Goal: Task Accomplishment & Management: Complete application form

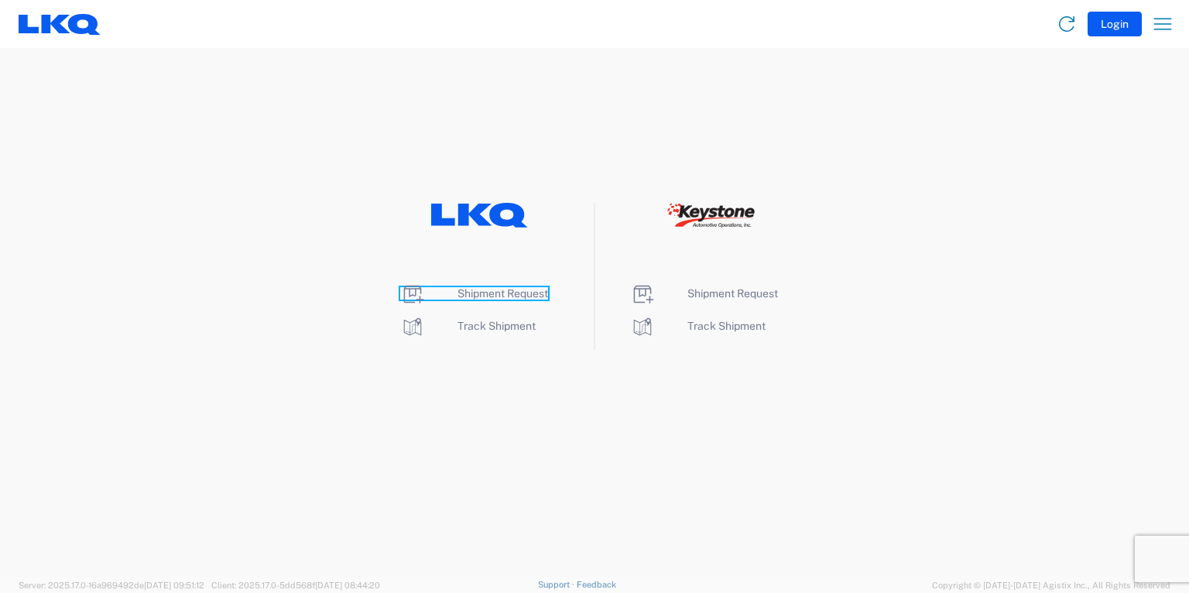
click at [498, 289] on span "Shipment Request" at bounding box center [502, 293] width 91 height 12
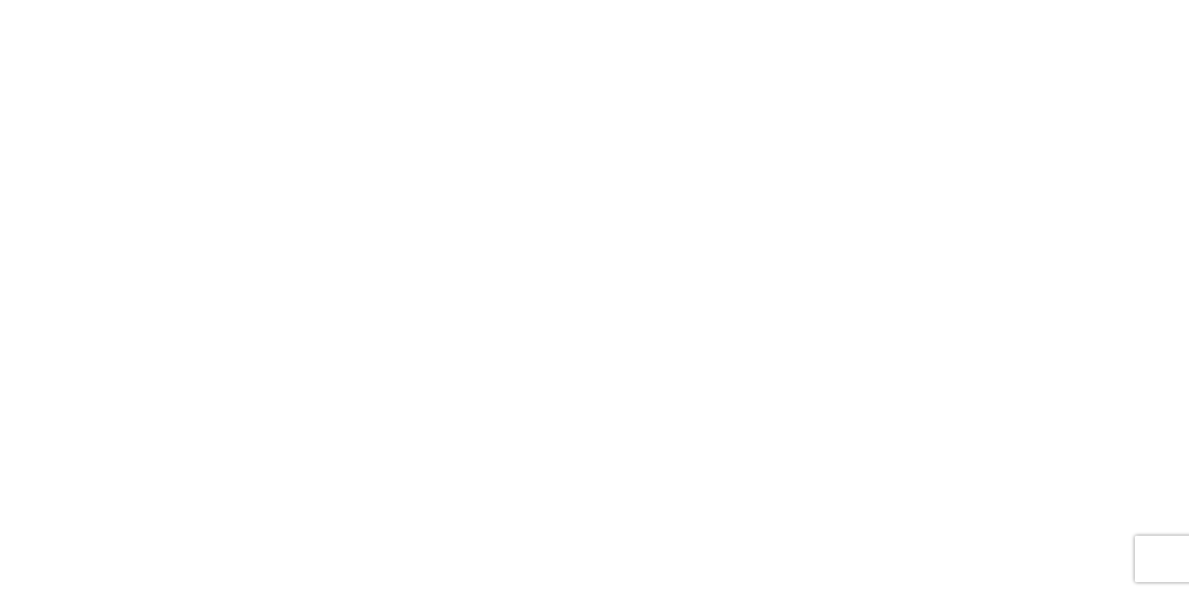
select select "FULL"
select select "LBS"
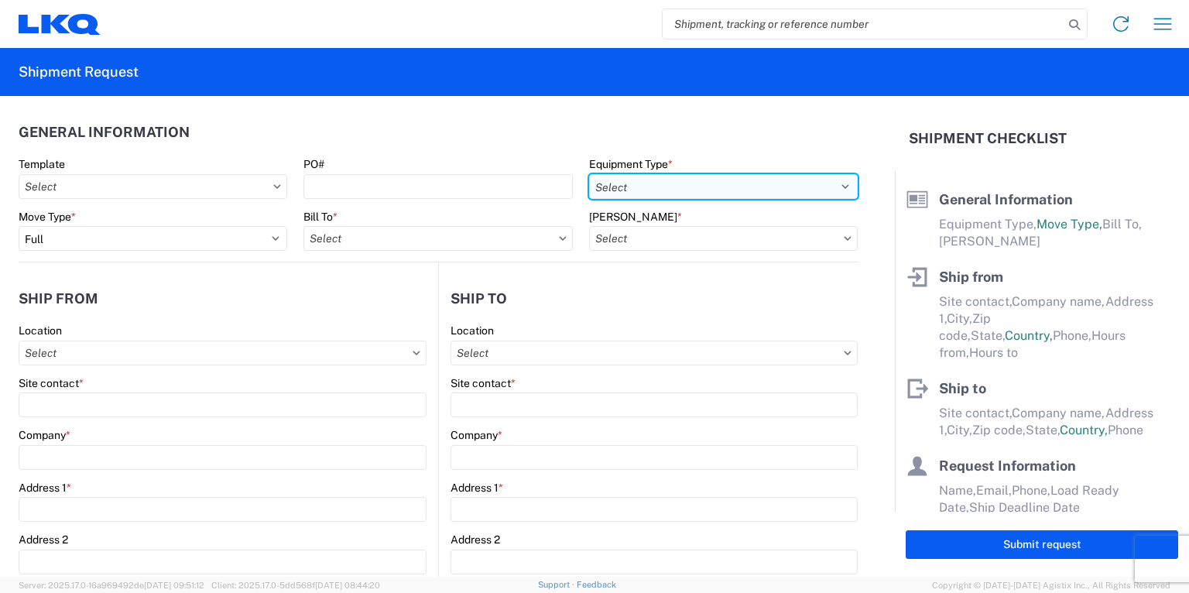
click at [830, 188] on select "Select 53’ Dry Van Flatbed Dropdeck (van) Lowboy (flatbed) Rail" at bounding box center [723, 186] width 269 height 25
select select "STDV"
click at [589, 174] on select "Select 53’ Dry Van Flatbed Dropdeck (van) Lowboy (flatbed) Rail" at bounding box center [723, 186] width 269 height 25
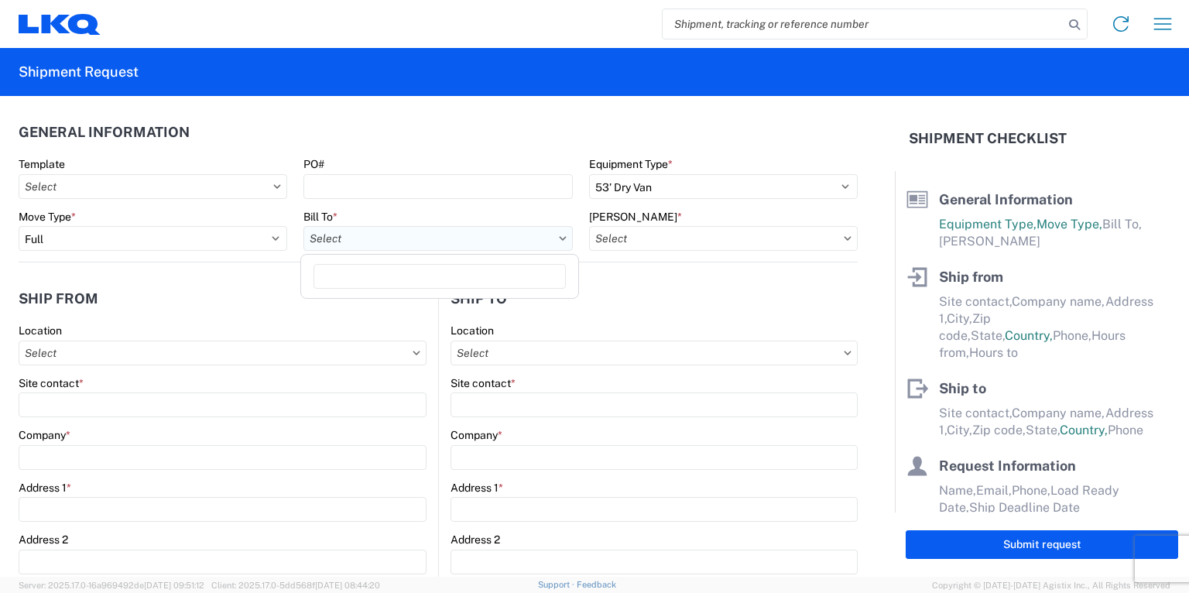
click at [474, 245] on input "Bill To *" at bounding box center [437, 238] width 269 height 25
type input "1760"
click at [430, 308] on div "1760 - LKQ Best Core" at bounding box center [439, 307] width 271 height 25
type input "1760 - LKQ Best Core"
click at [721, 238] on input "[PERSON_NAME] *" at bounding box center [723, 238] width 269 height 25
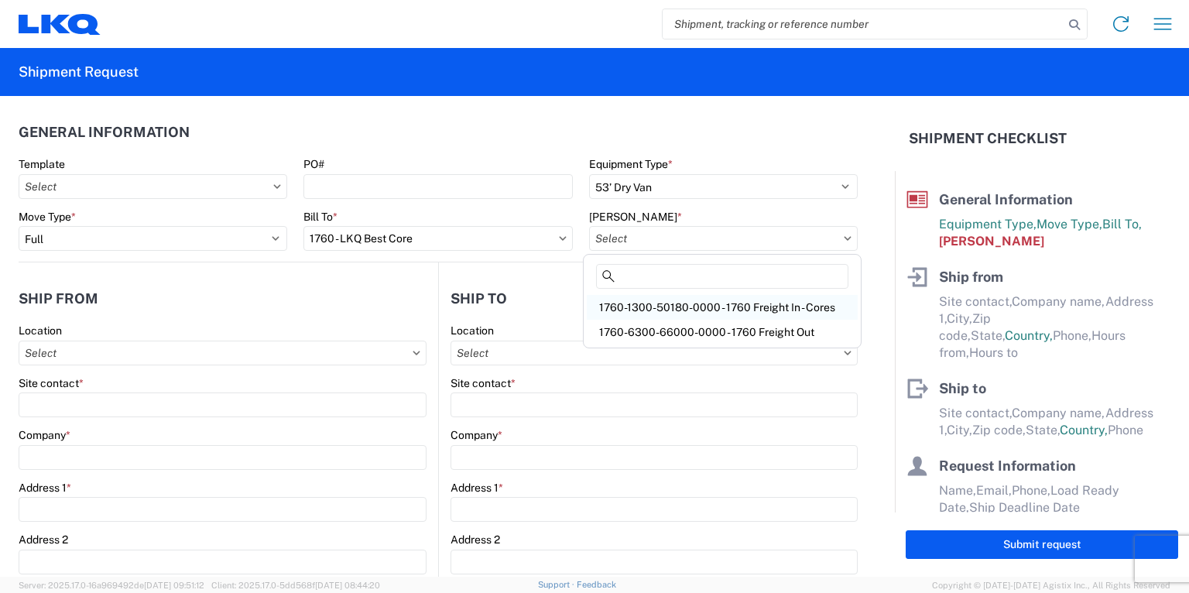
click at [702, 303] on div "1760-1300-50180-0000 - 1760 Freight In - Cores" at bounding box center [722, 307] width 271 height 25
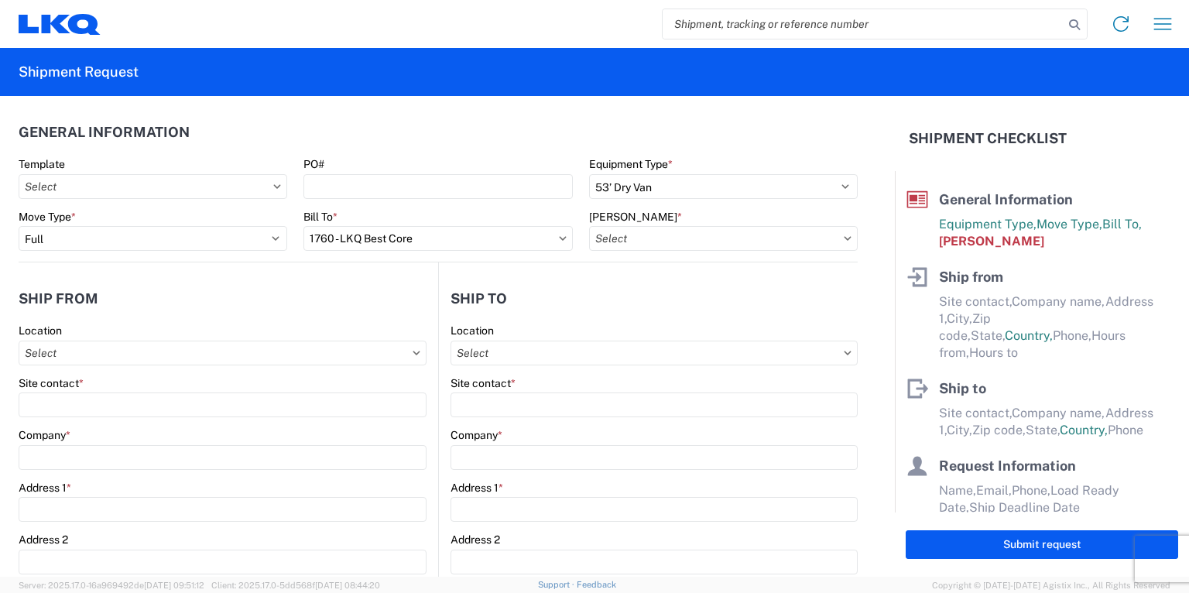
type input "1760-1300-50180-0000 - 1760 Freight In - Cores"
click at [111, 349] on input "Location" at bounding box center [223, 353] width 408 height 25
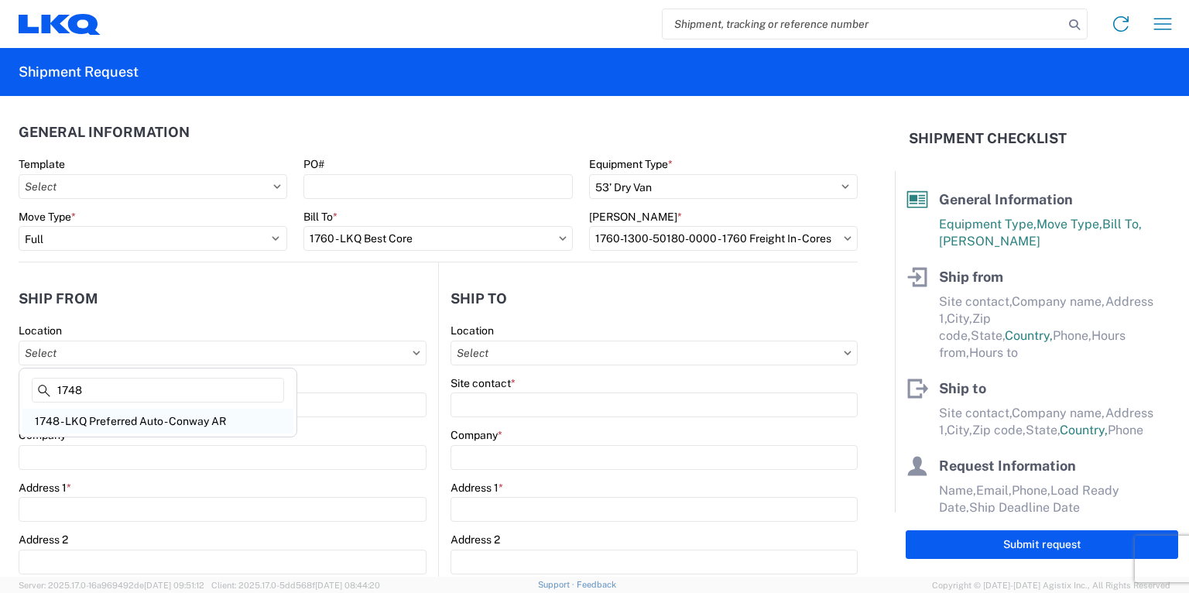
type input "1748"
drag, startPoint x: 86, startPoint y: 422, endPoint x: 96, endPoint y: 423, distance: 10.1
click at [87, 422] on div "1748 - LKQ Preferred Auto - Conway AR" at bounding box center [157, 421] width 271 height 25
type input "1748 - LKQ Preferred Auto - Conway AR"
type input "LKQ Corporation"
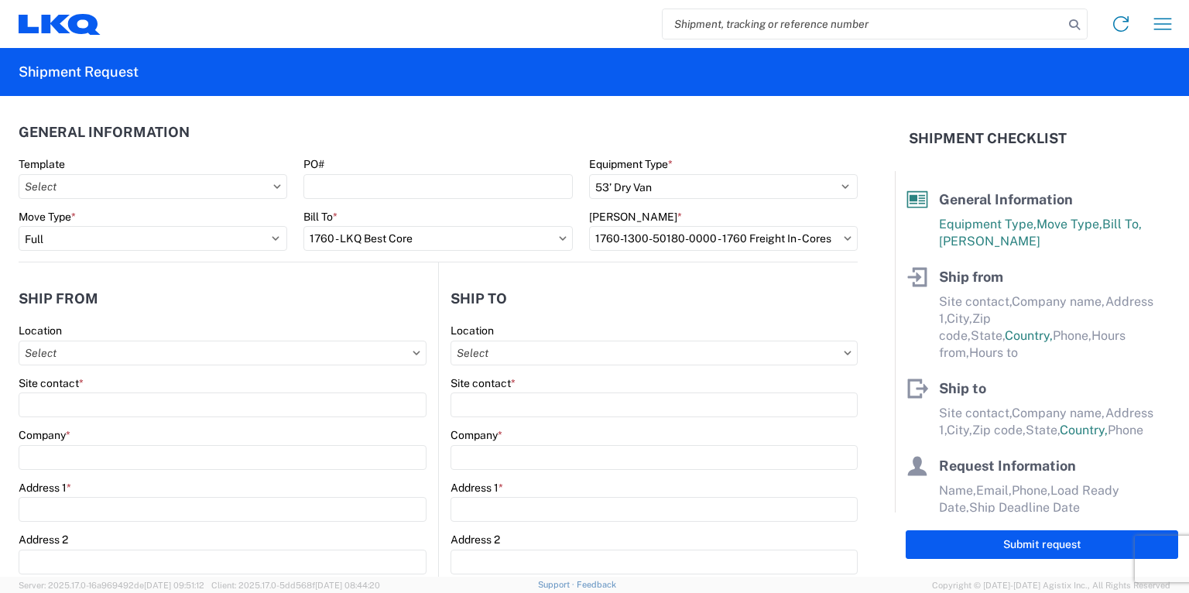
type input "[STREET_ADDRESS]"
type input "[PERSON_NAME]"
type input "72032"
select select "AR"
select select "US"
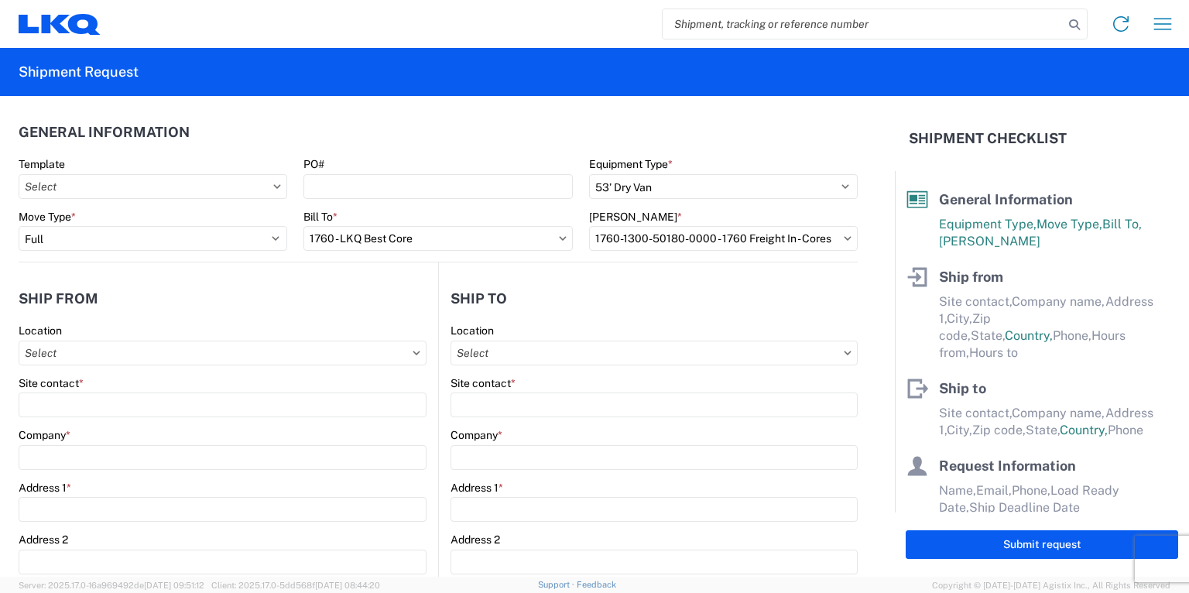
type input "08:00"
type input "17:00"
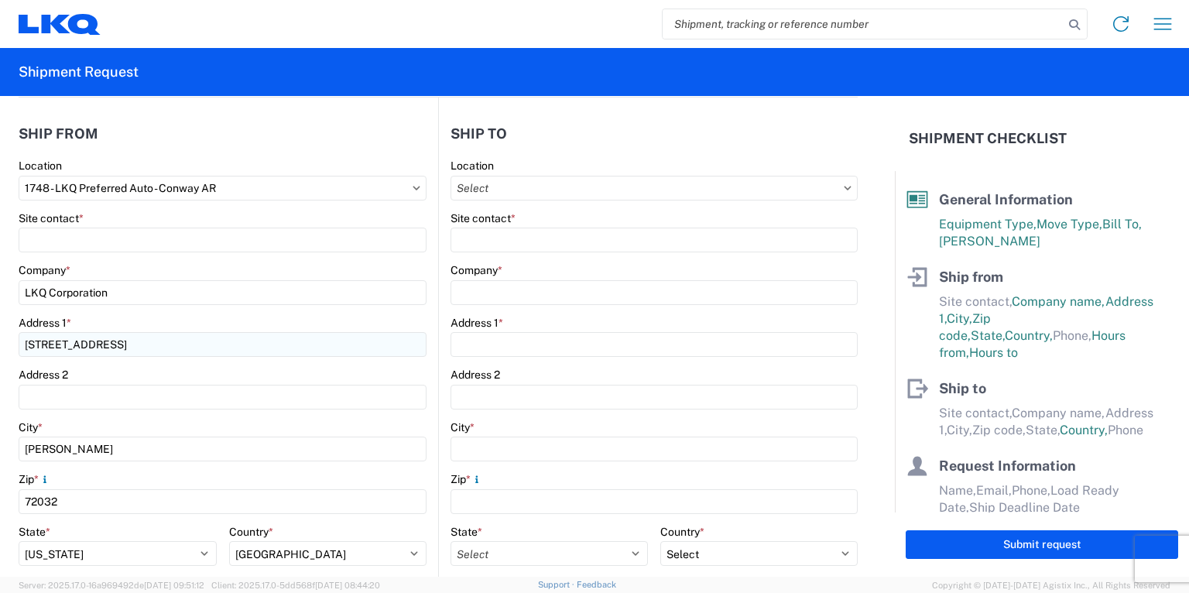
scroll to position [186, 0]
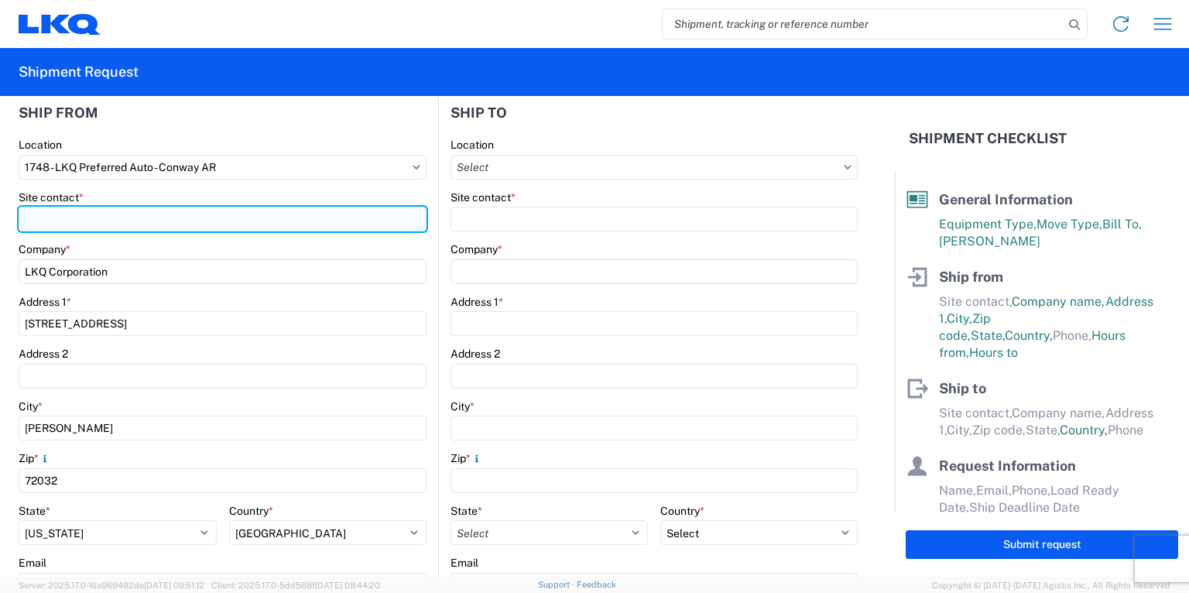
click at [53, 217] on input "Site contact *" at bounding box center [223, 219] width 408 height 25
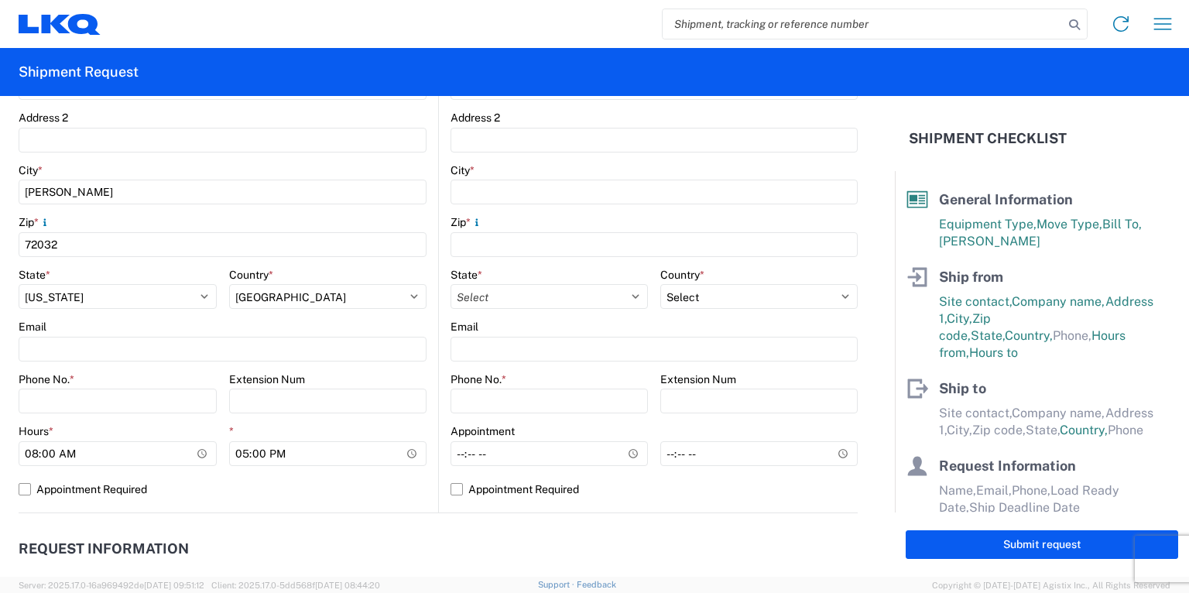
scroll to position [433, 0]
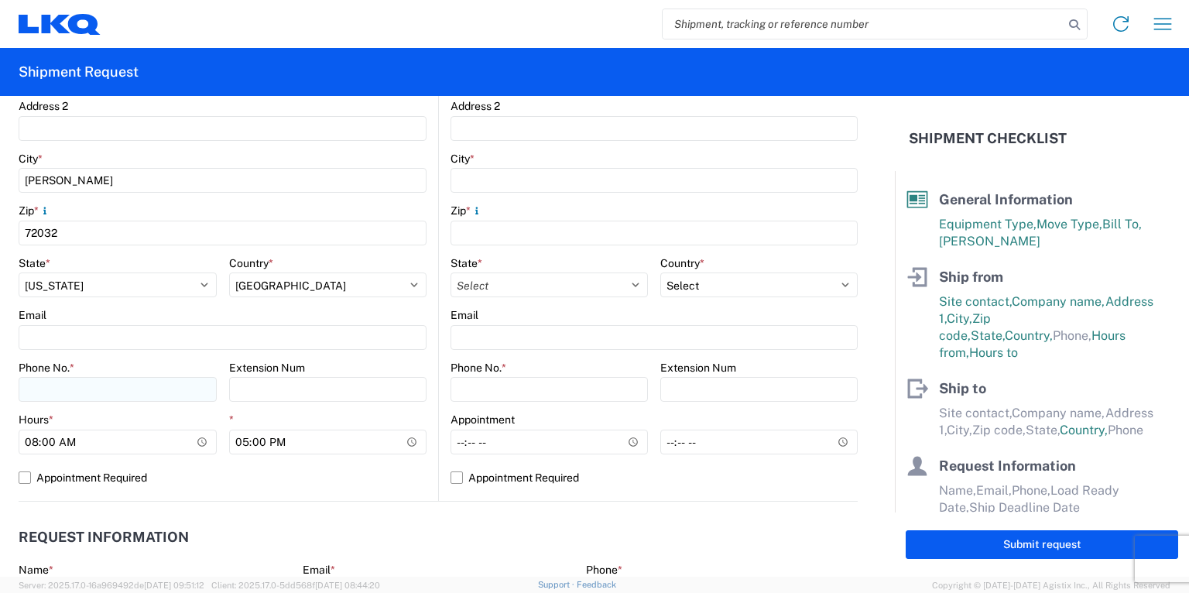
type input "[PERSON_NAME]"
click at [71, 391] on input "Phone No. *" at bounding box center [118, 389] width 198 height 25
type input "5013284223"
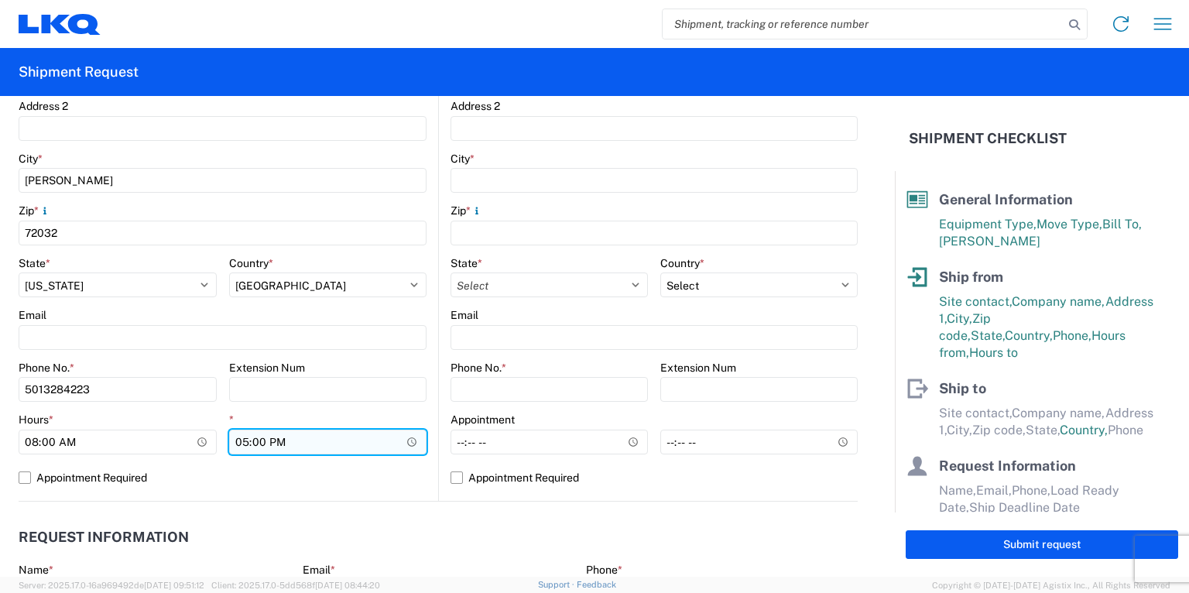
click at [238, 435] on input "17:00" at bounding box center [328, 442] width 198 height 25
type input "16:00"
click at [303, 484] on label "Appointment Required" at bounding box center [223, 477] width 408 height 25
click at [0, 0] on input "Appointment Required" at bounding box center [0, 0] width 0 height 0
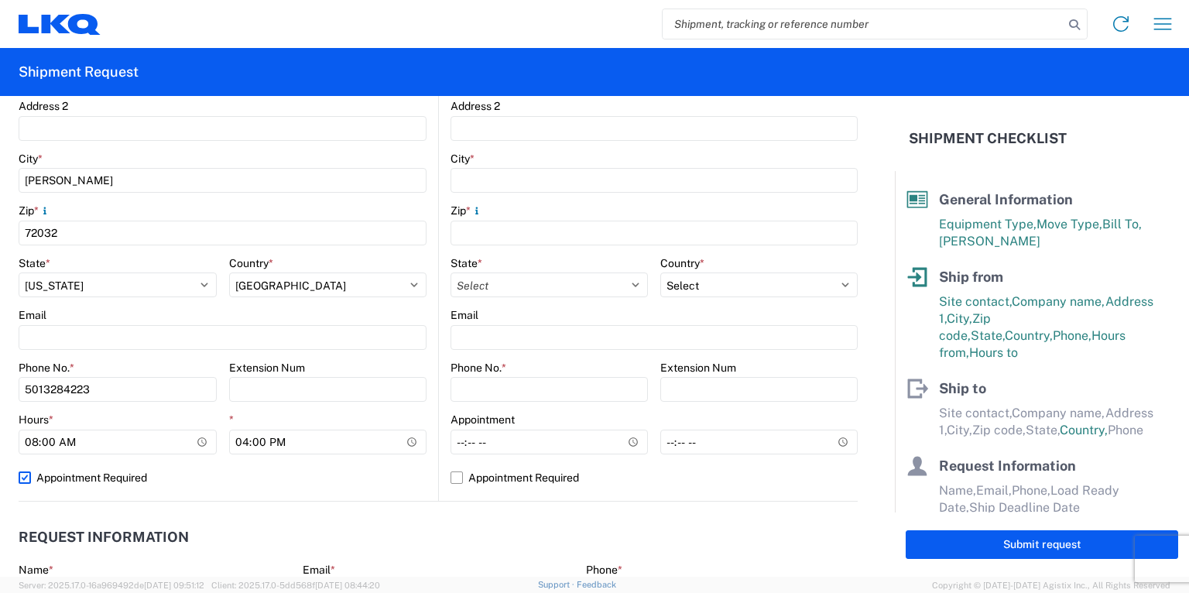
select select "US"
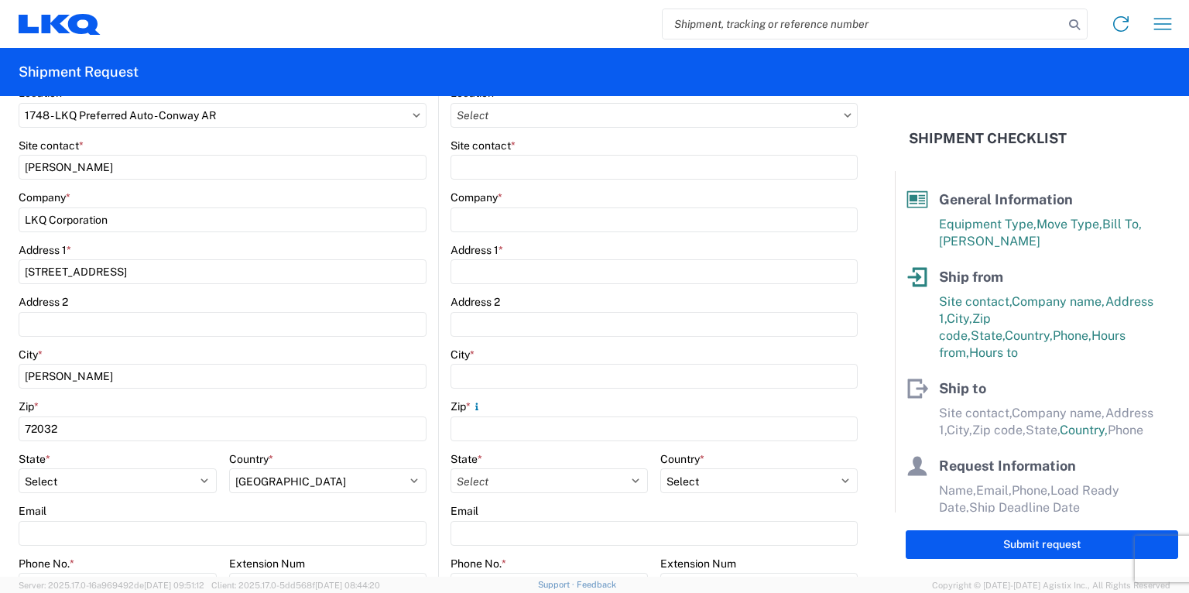
scroll to position [62, 0]
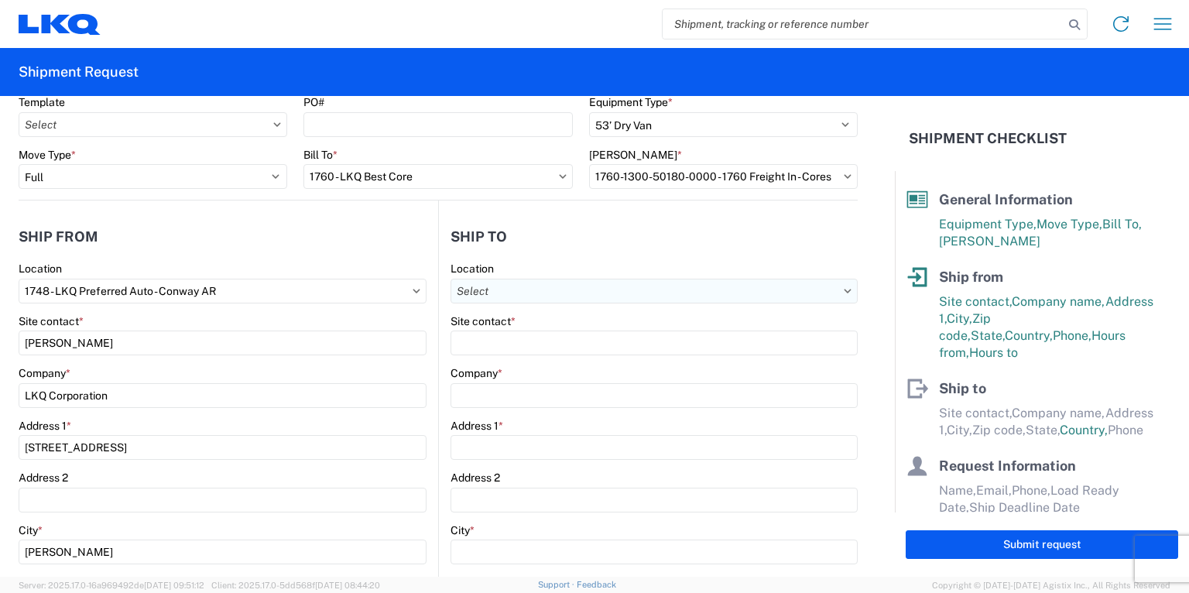
click at [584, 285] on input "Location" at bounding box center [653, 291] width 407 height 25
type input "1760"
click at [534, 355] on div "1760 - LKQ Best Core" at bounding box center [585, 359] width 271 height 25
type input "1760 - LKQ Best Core"
type input "LKQ Corporation"
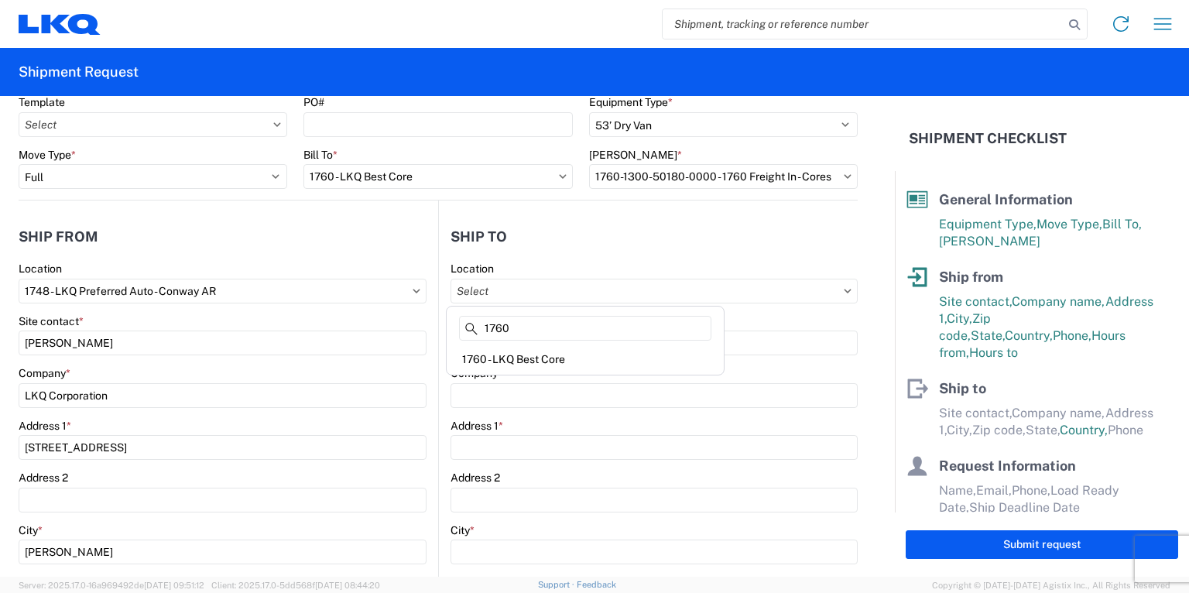
type input "[STREET_ADDRESS]"
type input "[GEOGRAPHIC_DATA]"
type input "77038"
select select "US"
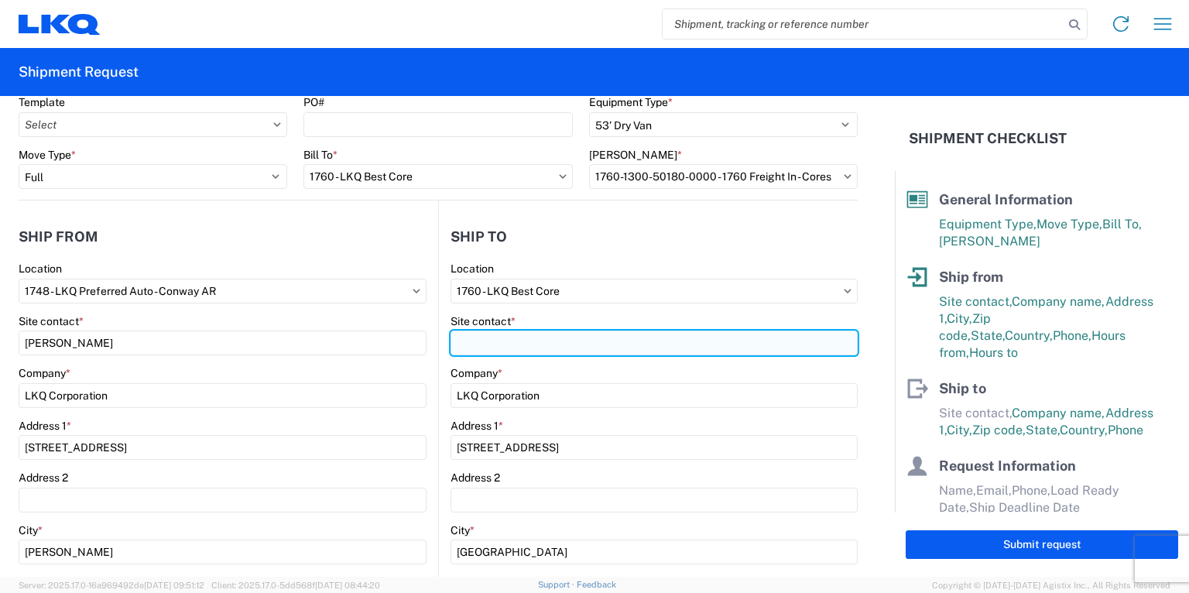
click at [488, 338] on input "Site contact *" at bounding box center [653, 342] width 407 height 25
type input "[PERSON_NAME]"
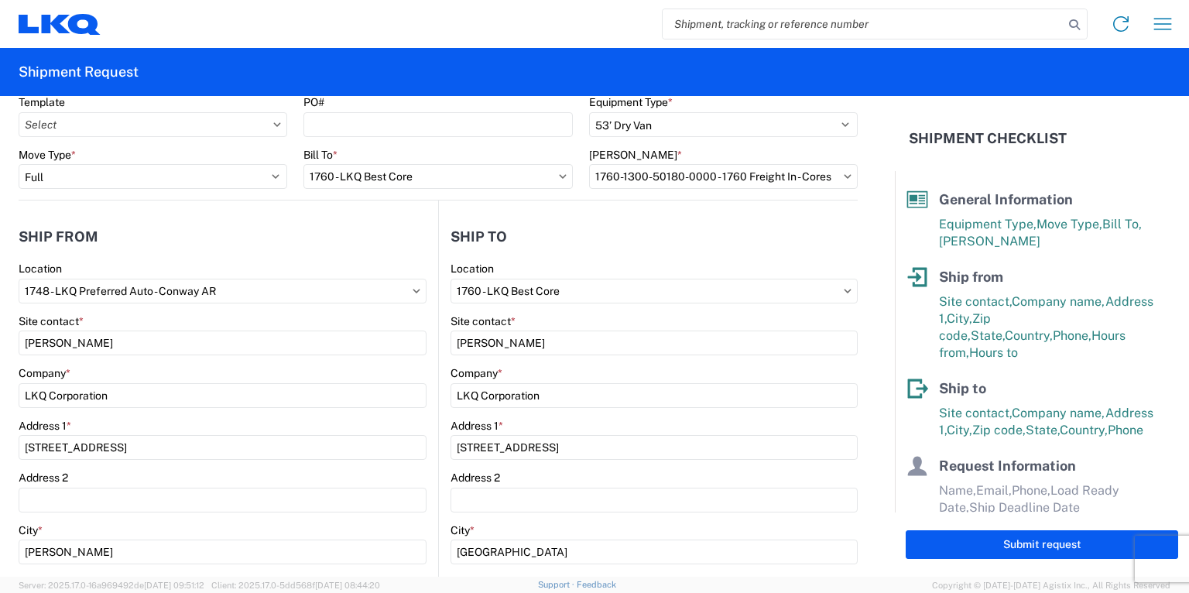
click at [881, 361] on form "General Information Template PO# Equipment Type * Select 53’ Dry Van Flatbed Dr…" at bounding box center [447, 336] width 895 height 481
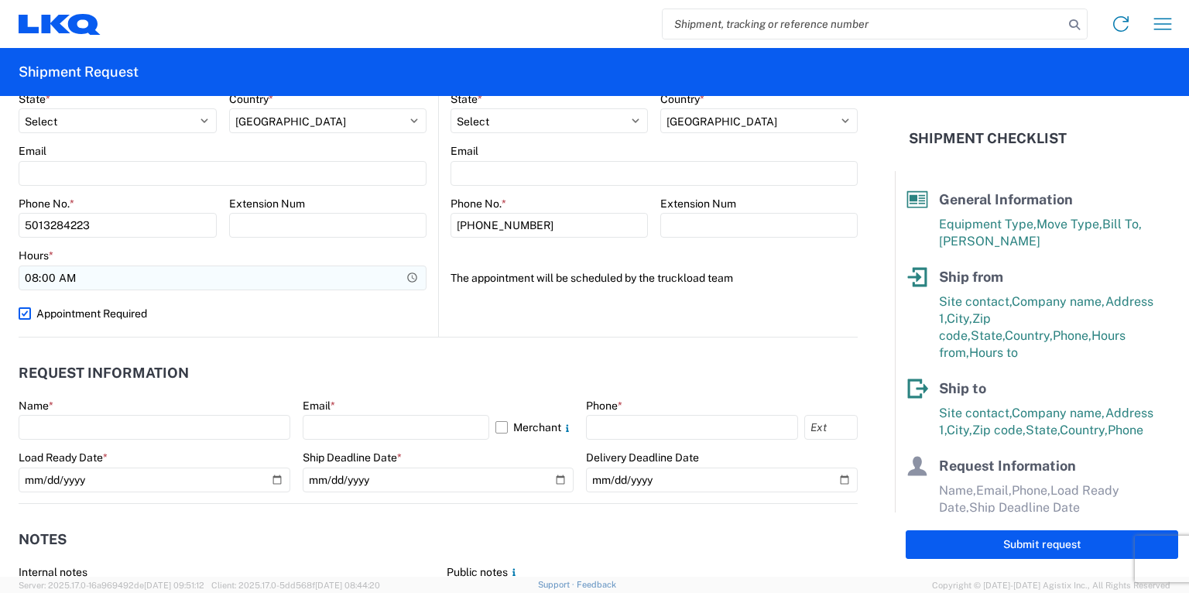
scroll to position [681, 0]
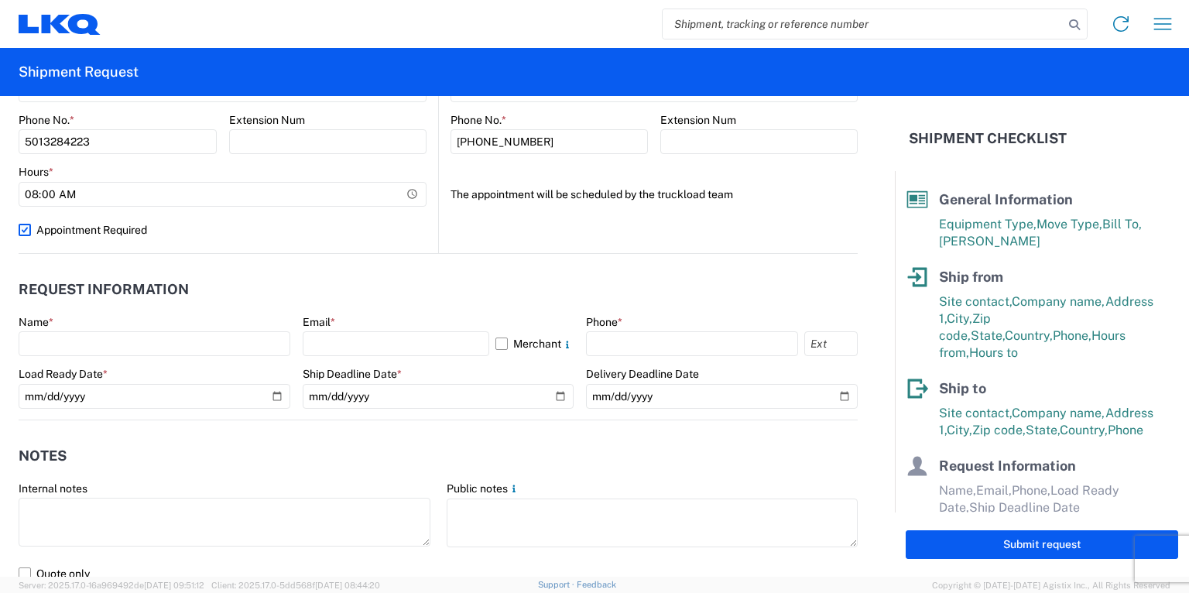
drag, startPoint x: 25, startPoint y: 227, endPoint x: 50, endPoint y: 238, distance: 27.0
click at [25, 227] on label "Appointment Required" at bounding box center [223, 229] width 408 height 25
click at [0, 0] on input "Appointment Required" at bounding box center [0, 0] width 0 height 0
select select "AR"
select select "US"
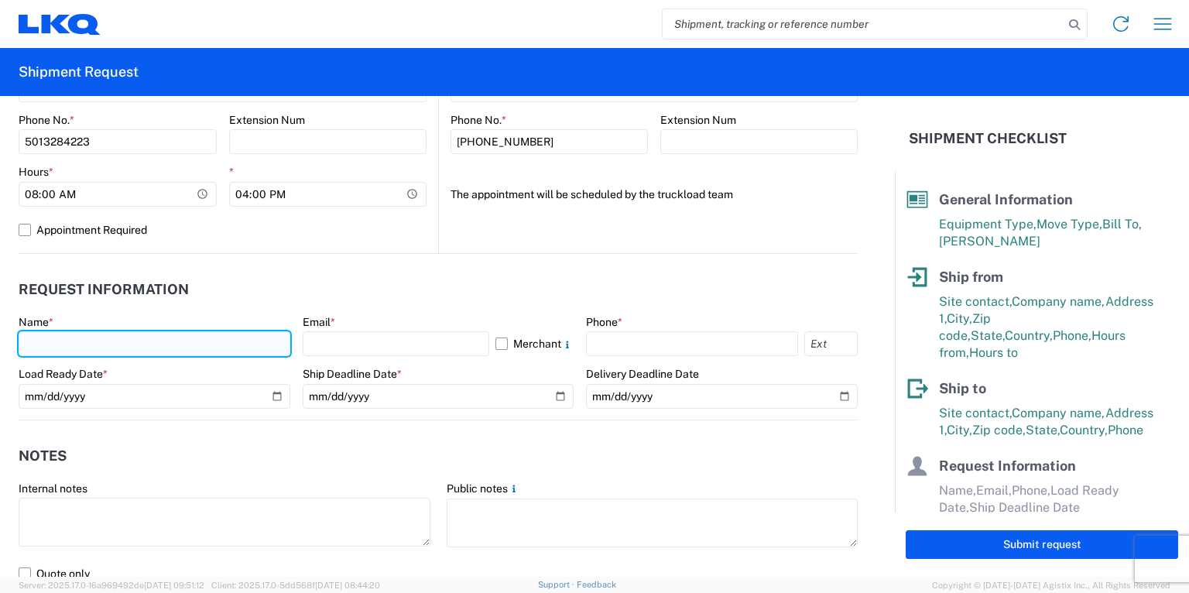
drag, startPoint x: 111, startPoint y: 334, endPoint x: 106, endPoint y: 340, distance: 8.2
click at [111, 334] on input "text" at bounding box center [155, 343] width 272 height 25
click at [105, 341] on input "[PERSON_NAME]" at bounding box center [155, 343] width 272 height 25
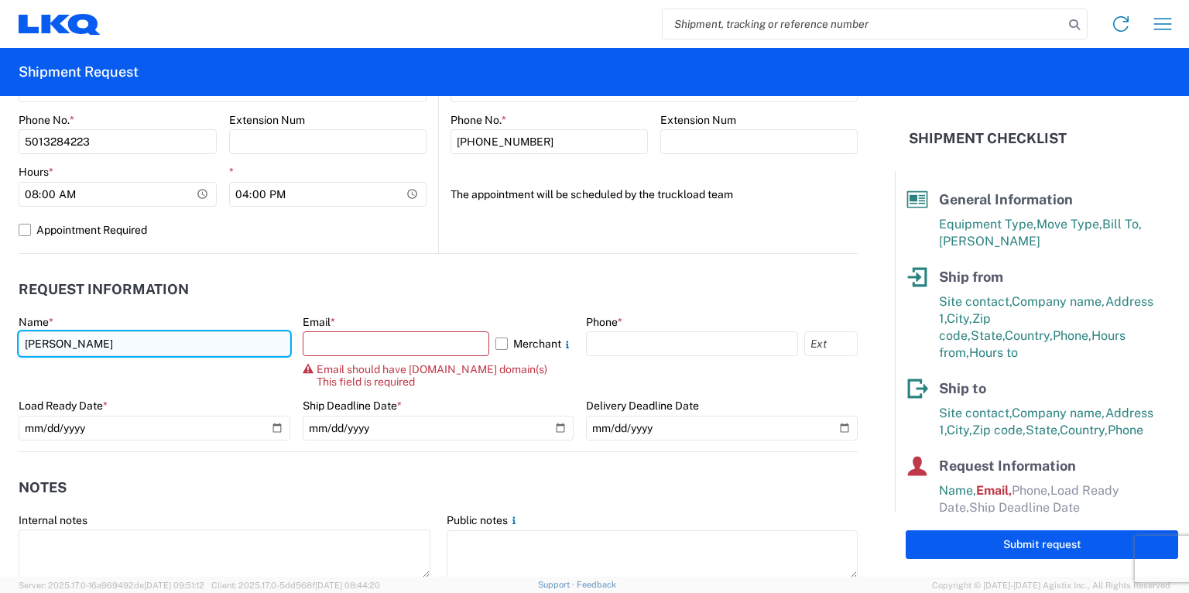
type input "[PERSON_NAME]"
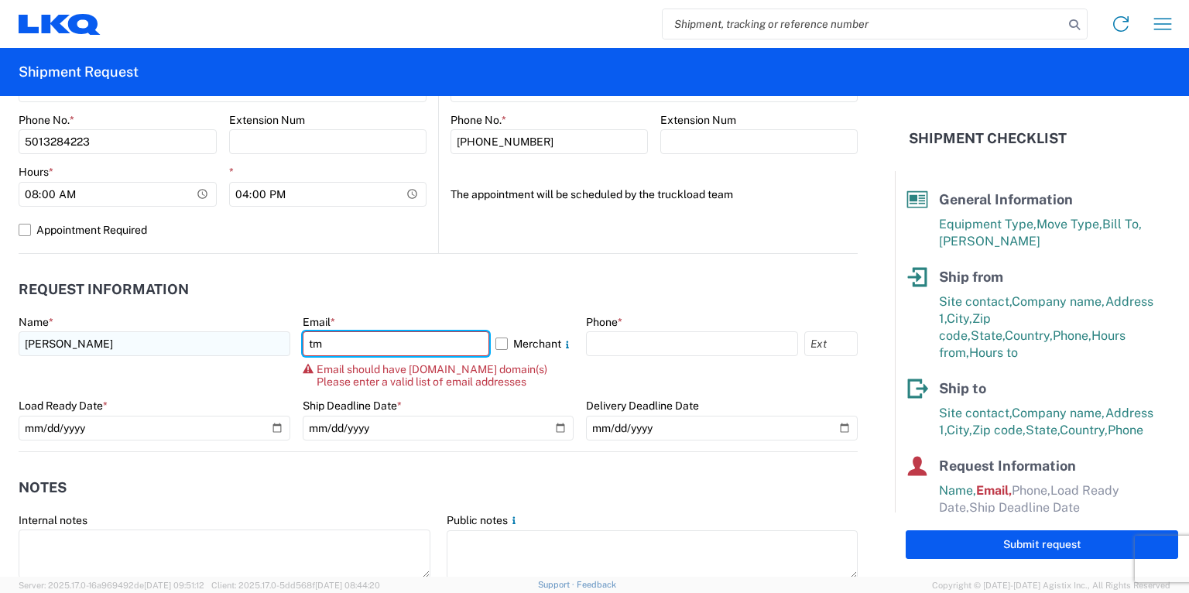
type input "[EMAIL_ADDRESS][DOMAIN_NAME]"
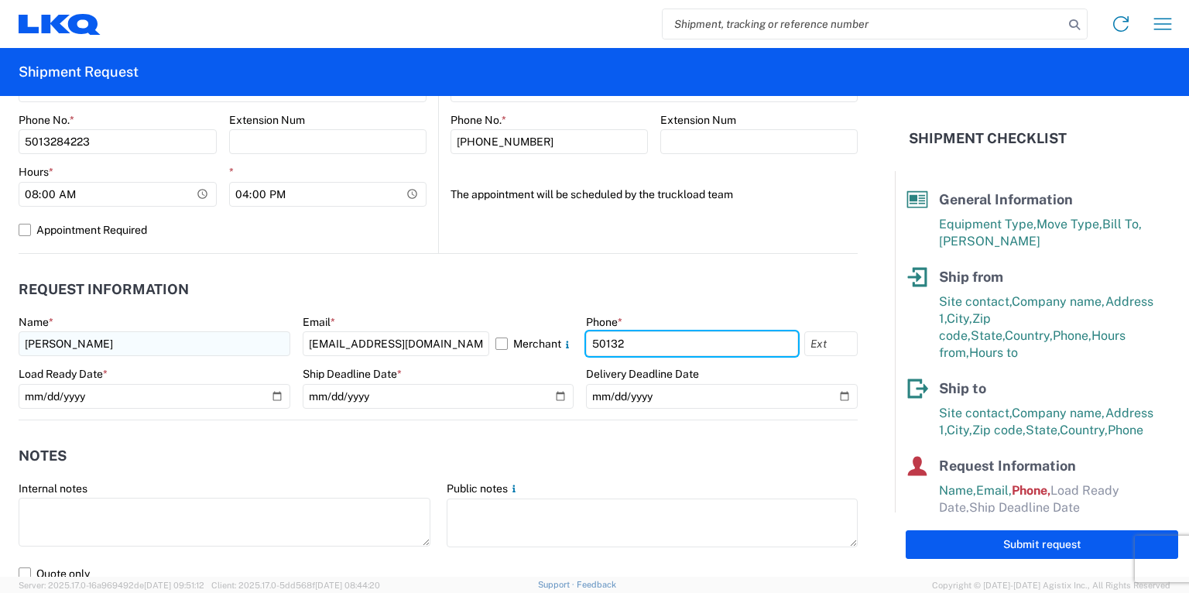
type input "5013284223"
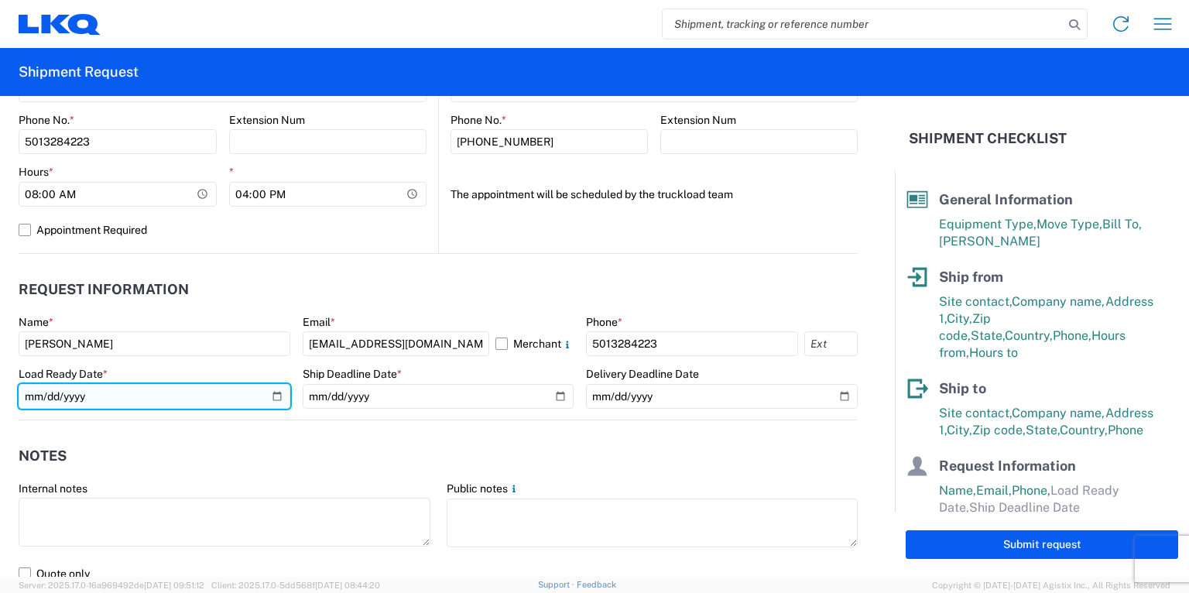
click at [273, 396] on input "date" at bounding box center [155, 396] width 272 height 25
type input "[DATE]"
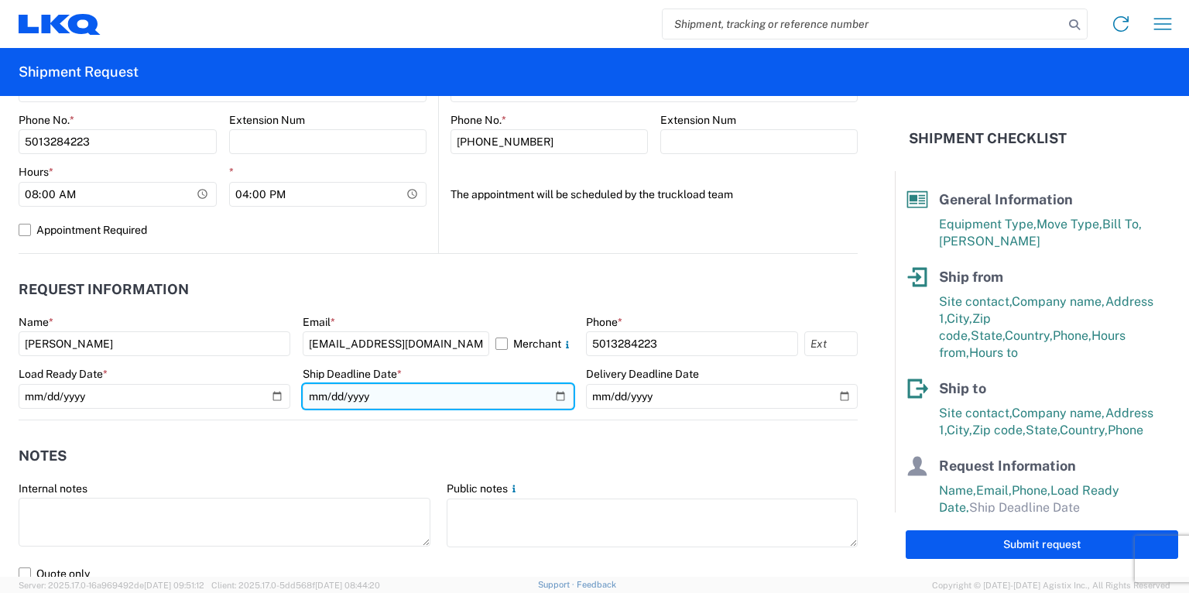
click at [547, 396] on input "date" at bounding box center [439, 396] width 272 height 25
type input "[DATE]"
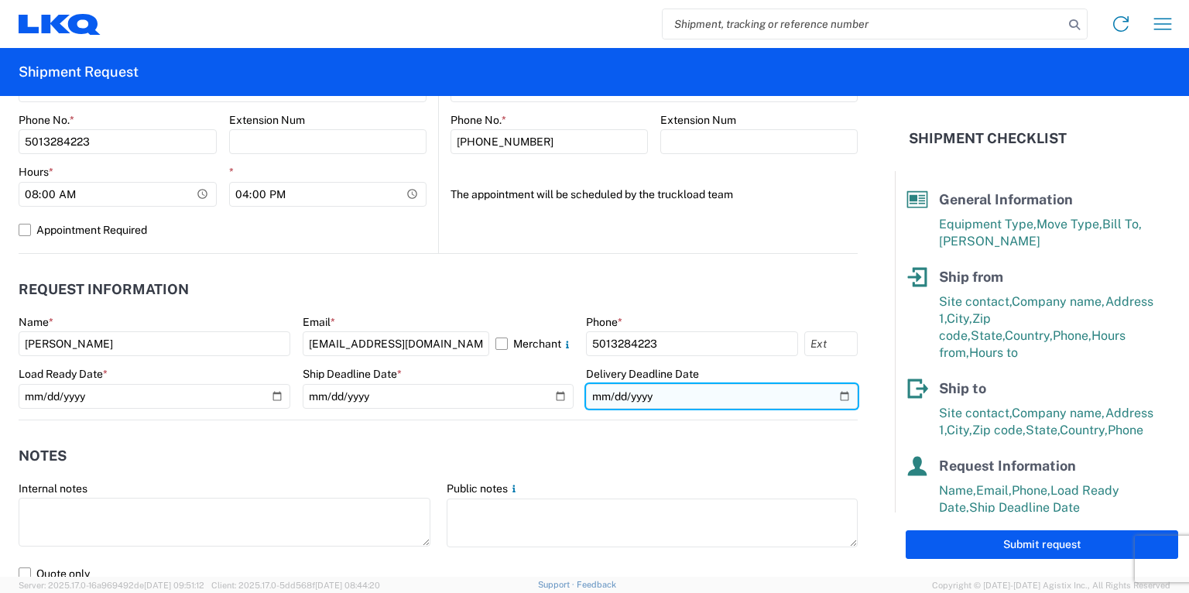
click at [827, 398] on input "date" at bounding box center [722, 396] width 272 height 25
click at [840, 393] on input "date" at bounding box center [722, 396] width 272 height 25
type input "[DATE]"
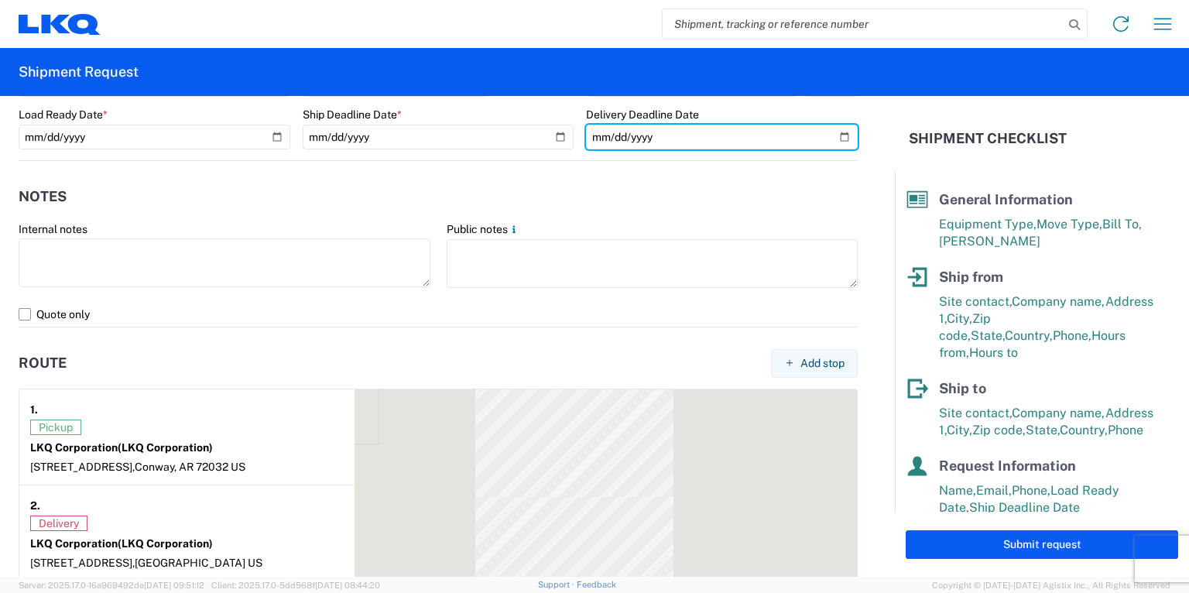
scroll to position [991, 0]
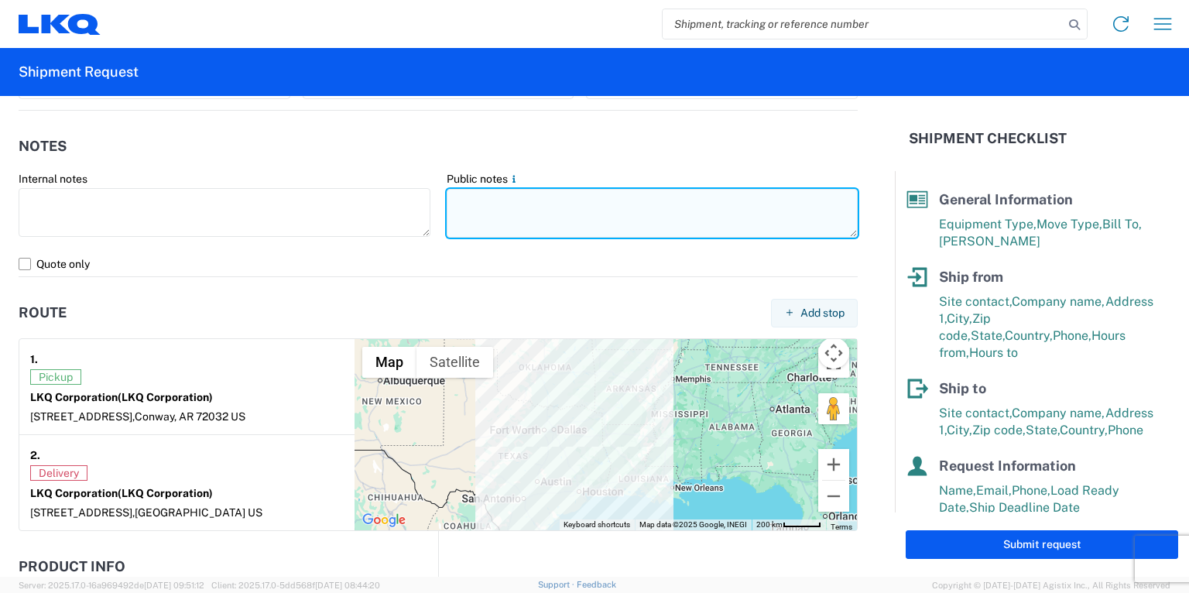
click at [473, 211] on textarea at bounding box center [653, 213] width 412 height 49
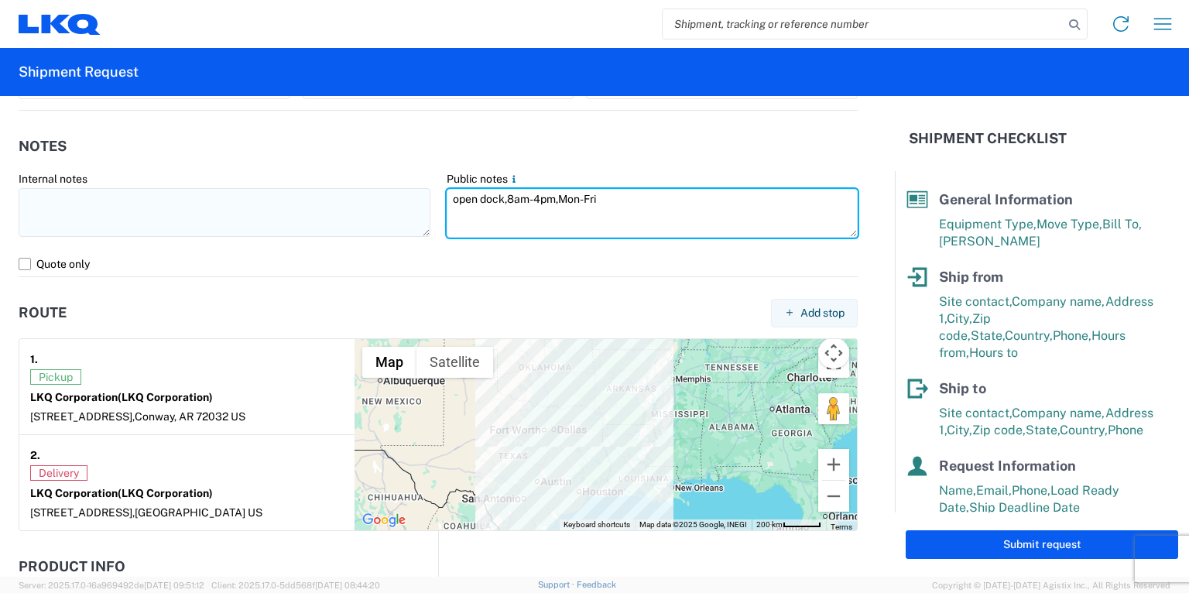
type textarea "open dock,8am-4pm,Mon-Fri"
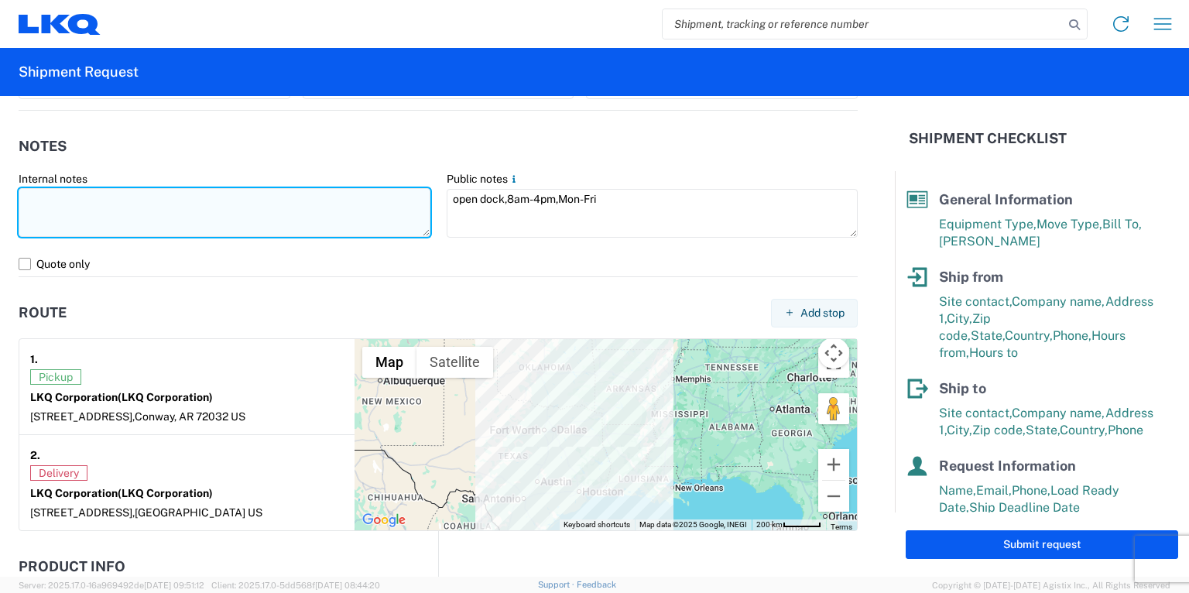
click at [365, 214] on textarea at bounding box center [225, 212] width 412 height 49
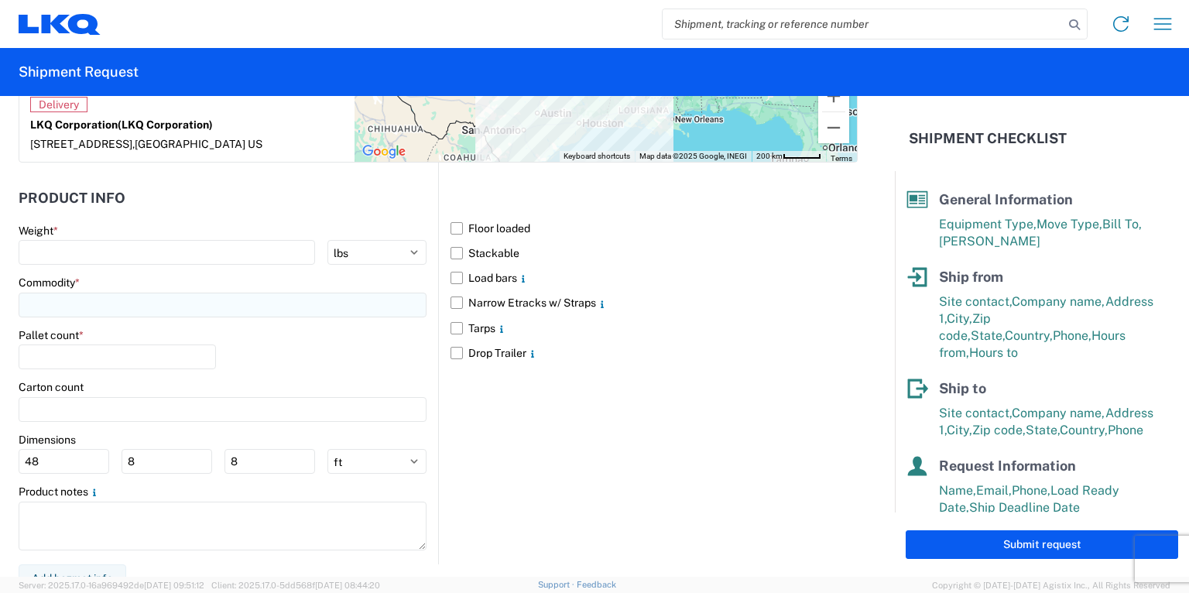
scroll to position [1362, 0]
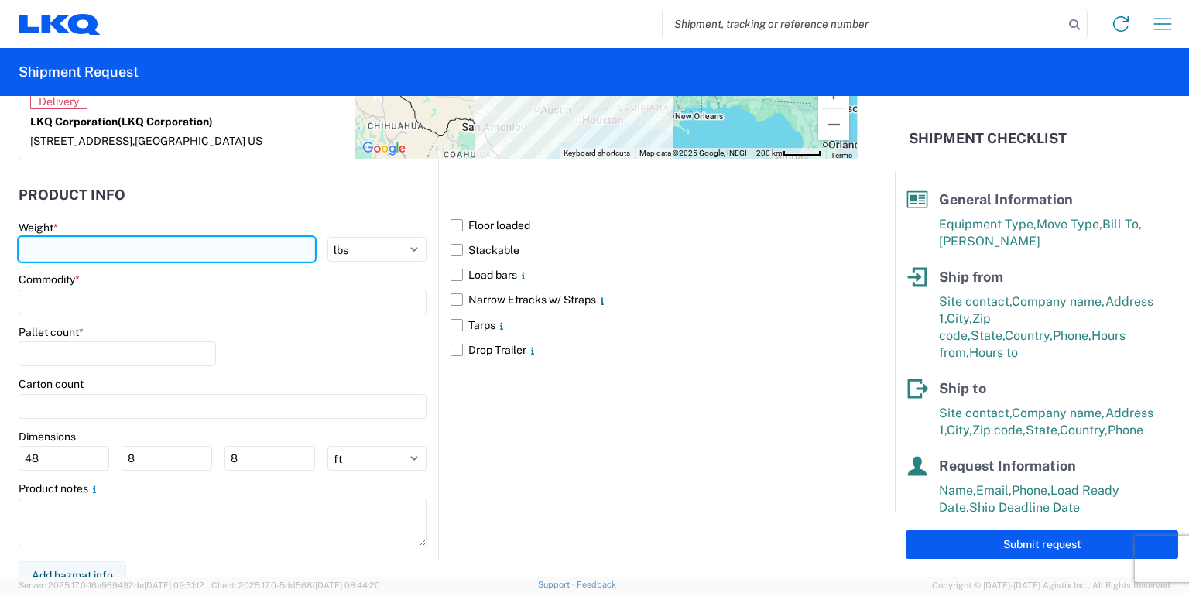
click at [83, 251] on input "number" at bounding box center [167, 249] width 296 height 25
type input "44000"
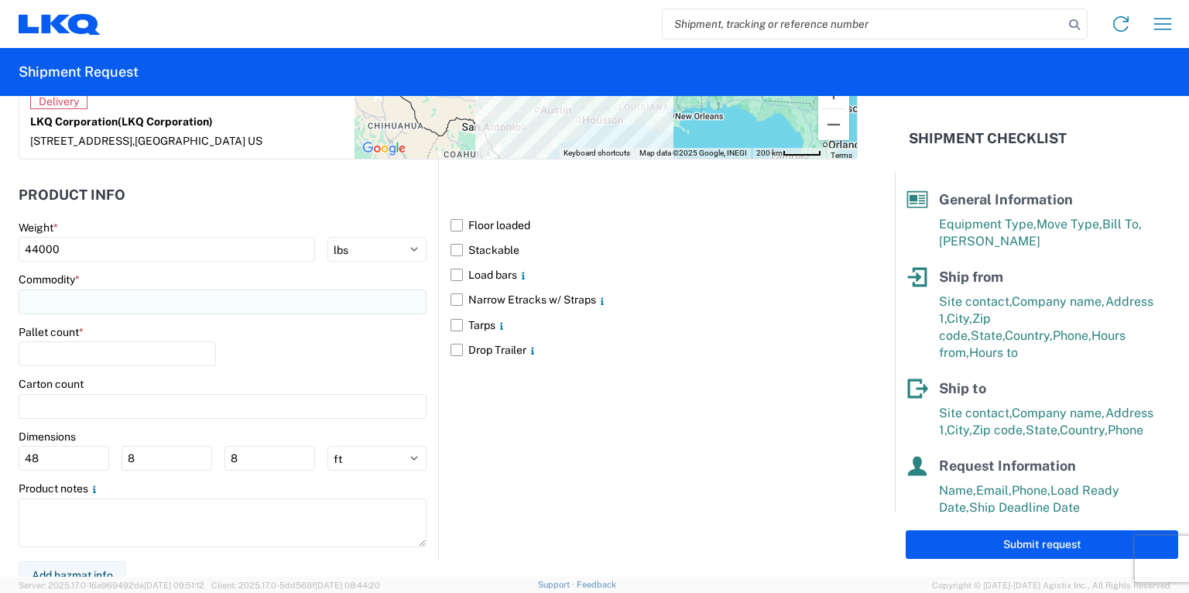
click at [91, 302] on input at bounding box center [223, 301] width 408 height 25
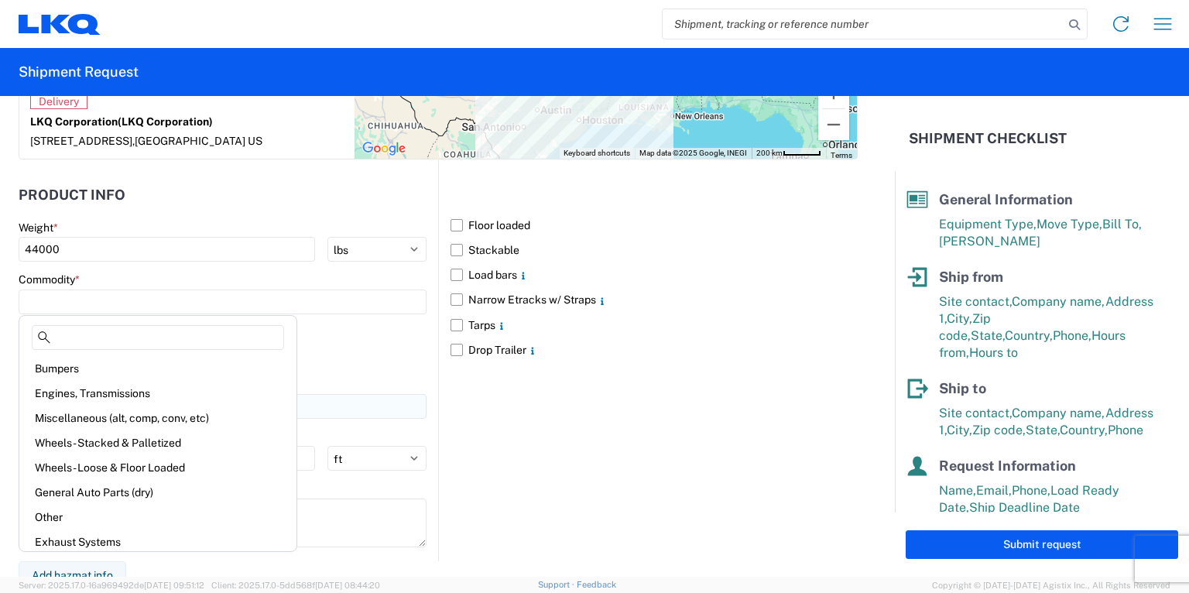
drag, startPoint x: 112, startPoint y: 415, endPoint x: 122, endPoint y: 412, distance: 9.8
click at [113, 414] on div "Miscellaneous (alt, comp, conv, etc)" at bounding box center [157, 418] width 271 height 25
type input "Miscellaneous (alt, comp, conv, etc)"
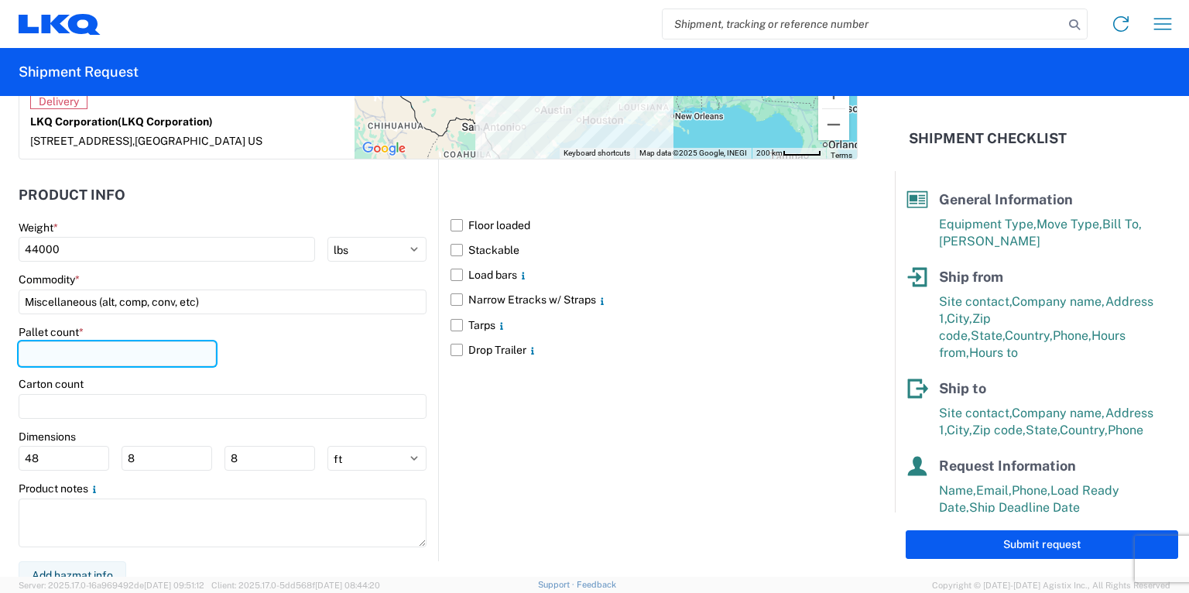
click at [80, 361] on input "number" at bounding box center [117, 353] width 197 height 25
type input "24"
click at [651, 367] on div "Floor loaded Stackable Load bars Narrow Etracks w/ Straps Tarps Drop Trailer" at bounding box center [647, 360] width 419 height 402
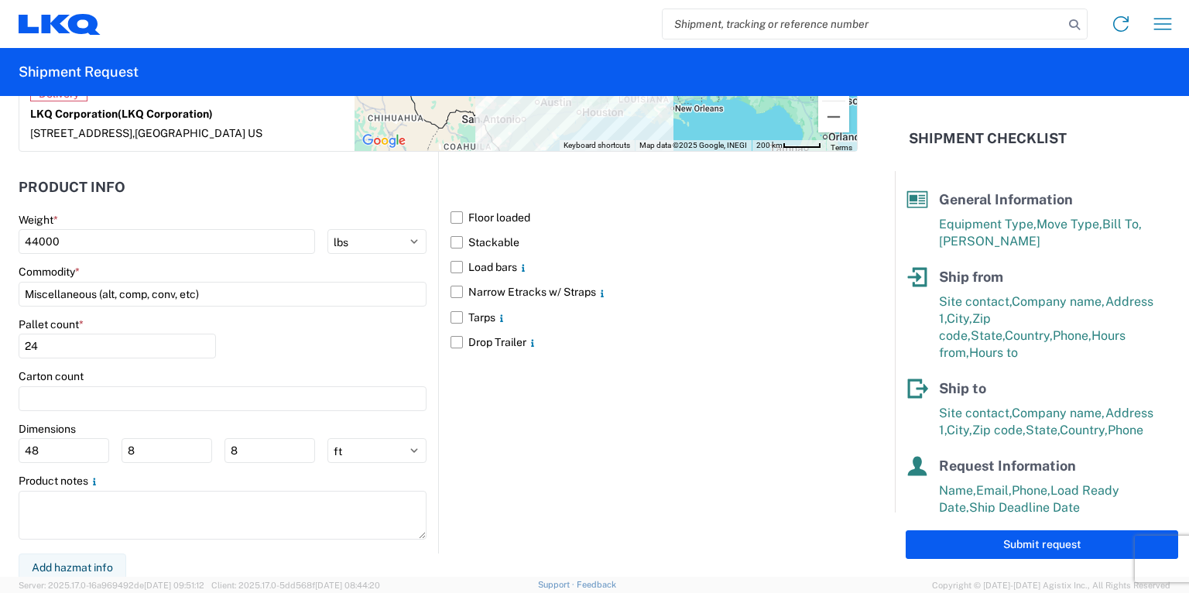
scroll to position [1372, 0]
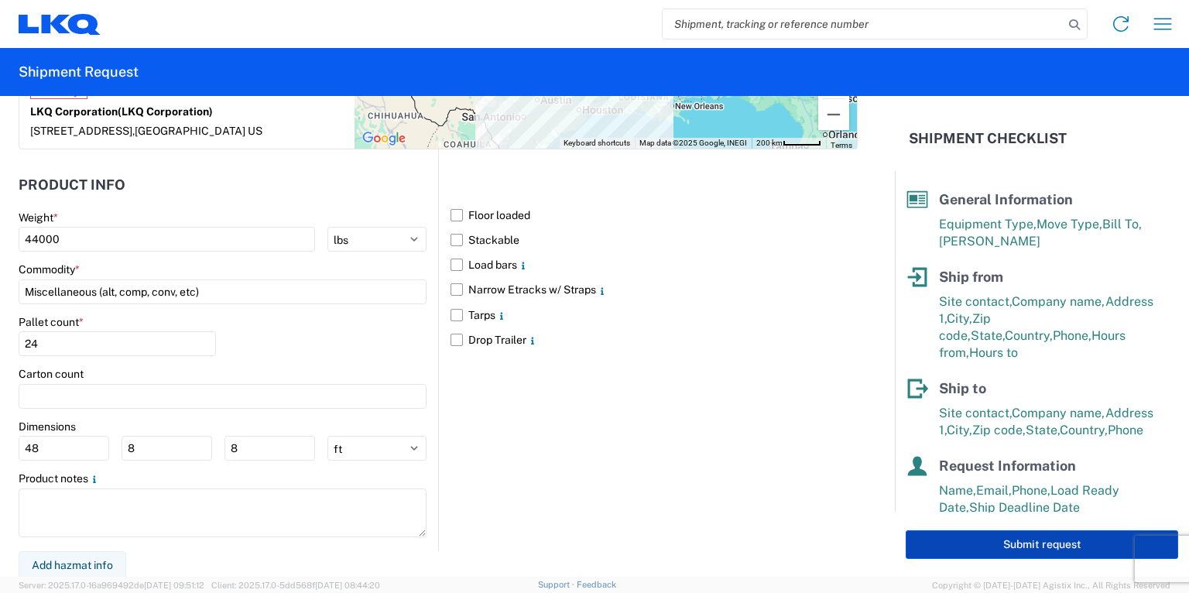
click at [1015, 541] on button "Submit request" at bounding box center [1041, 544] width 272 height 29
select select "US"
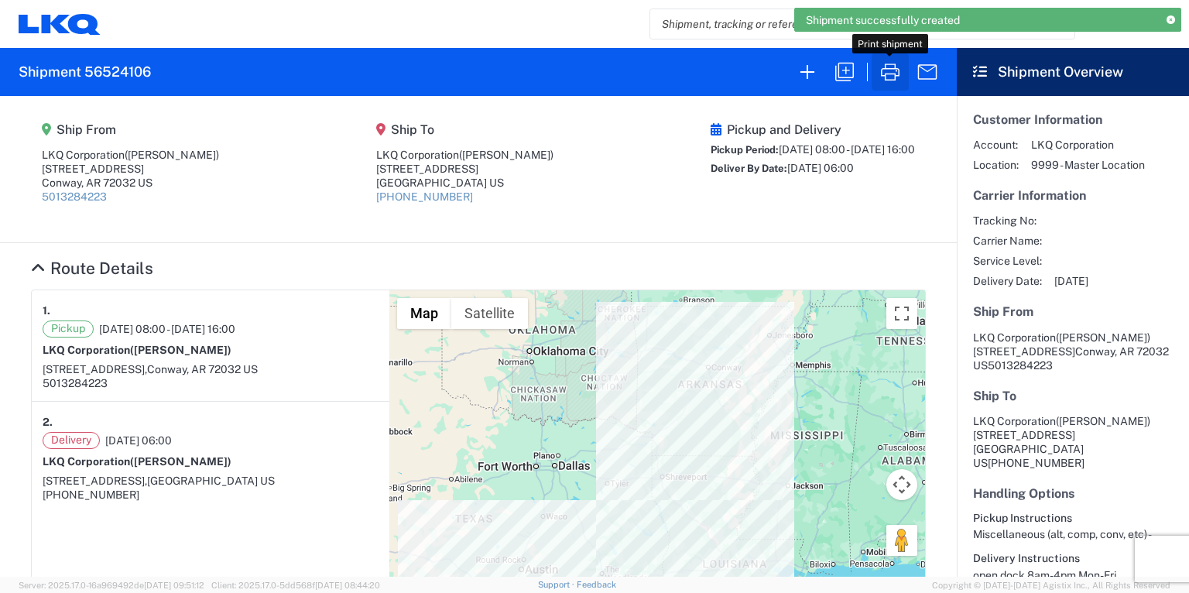
click at [895, 77] on icon "button" at bounding box center [890, 71] width 19 height 17
